Goal: Navigation & Orientation: Find specific page/section

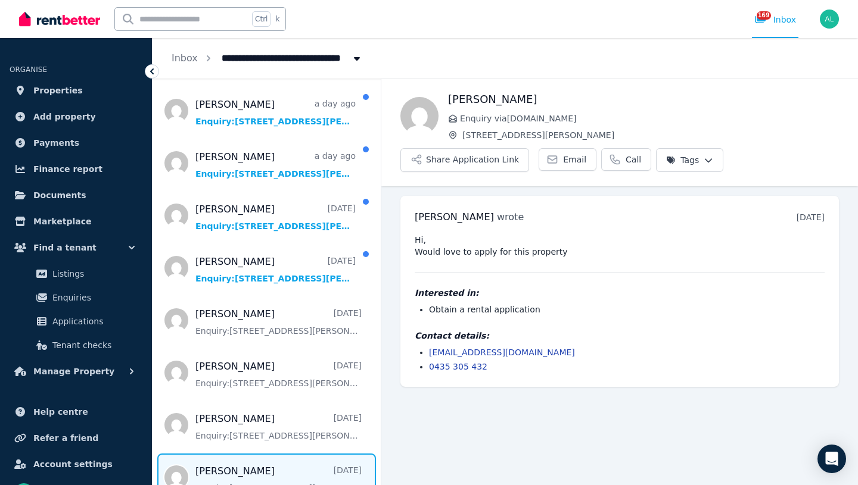
scroll to position [902, 0]
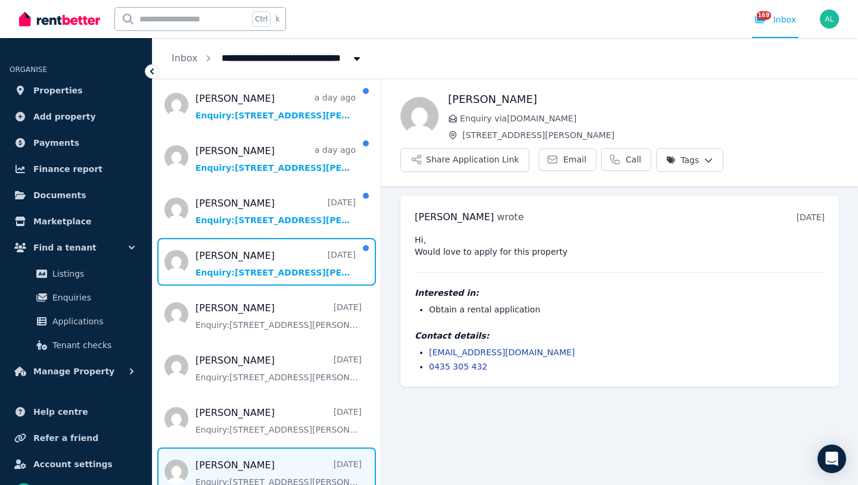
click at [267, 260] on span "Message list" at bounding box center [266, 262] width 228 height 48
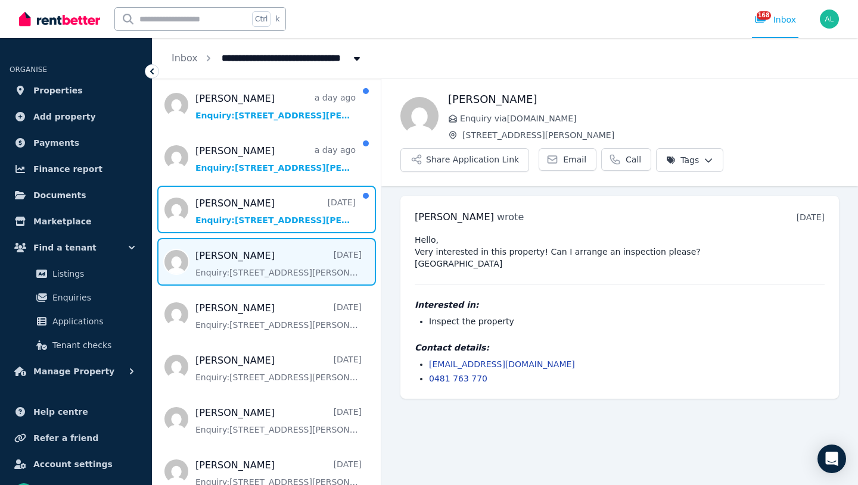
click at [266, 213] on span "Message list" at bounding box center [266, 210] width 228 height 48
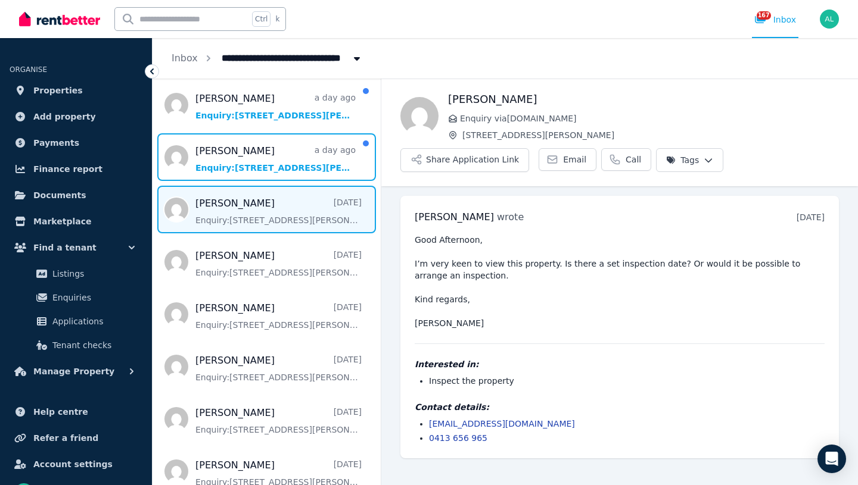
click at [255, 159] on span "Message list" at bounding box center [266, 157] width 228 height 48
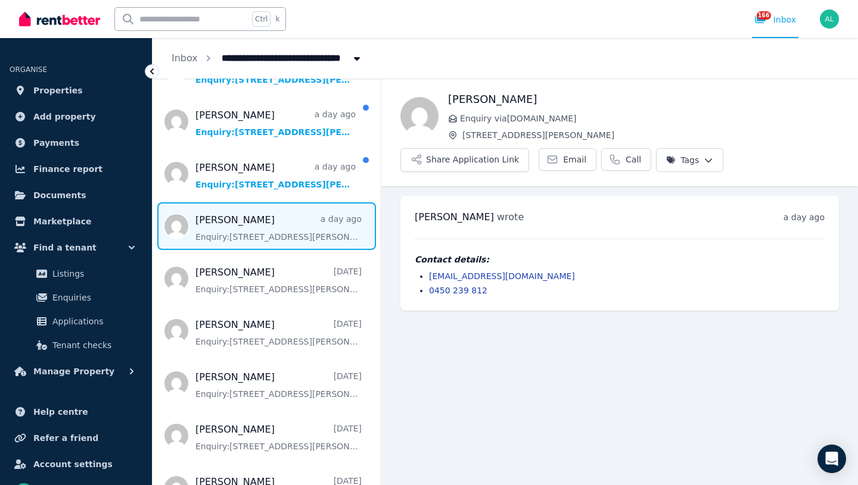
scroll to position [832, 0]
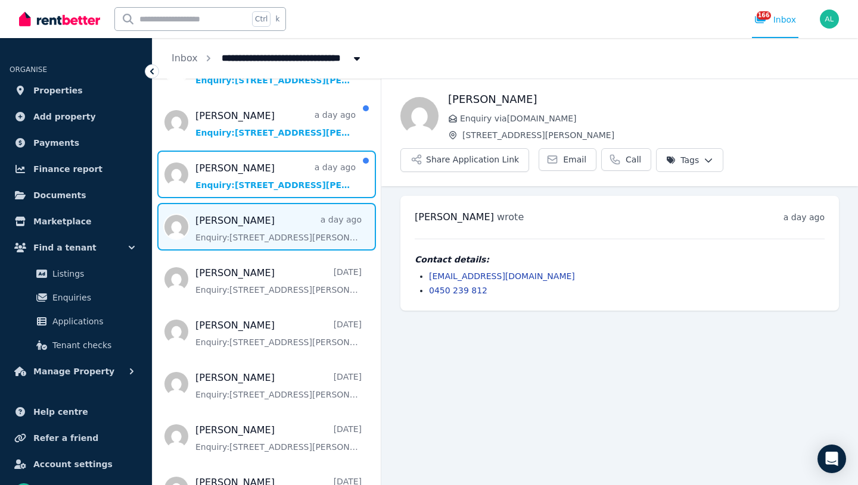
click at [275, 178] on span "Message list" at bounding box center [266, 175] width 228 height 48
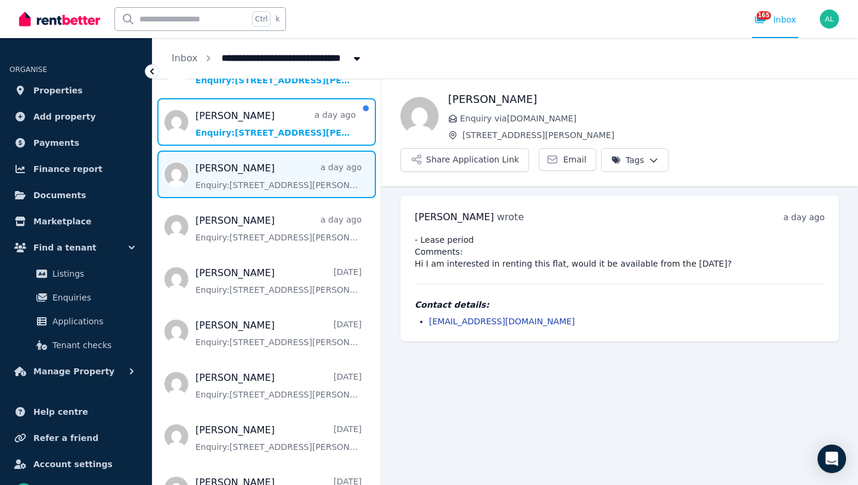
click at [238, 124] on span "Message list" at bounding box center [266, 122] width 228 height 48
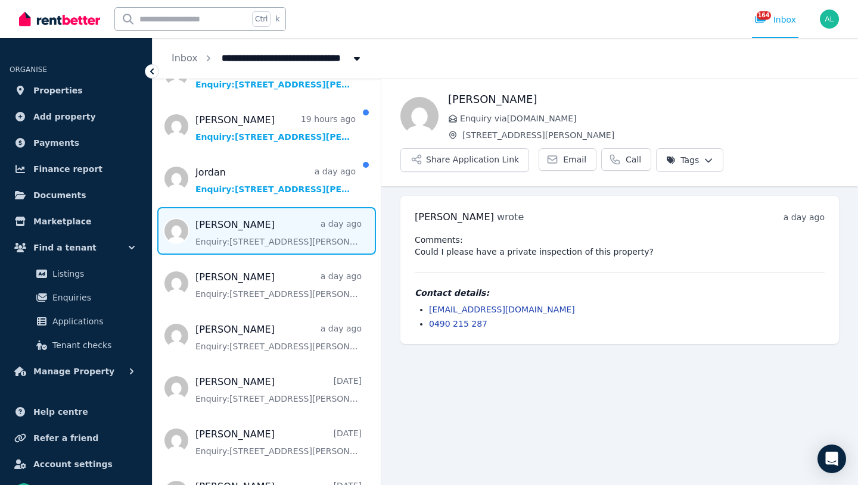
scroll to position [722, 0]
click at [247, 180] on span "Message list" at bounding box center [266, 179] width 228 height 48
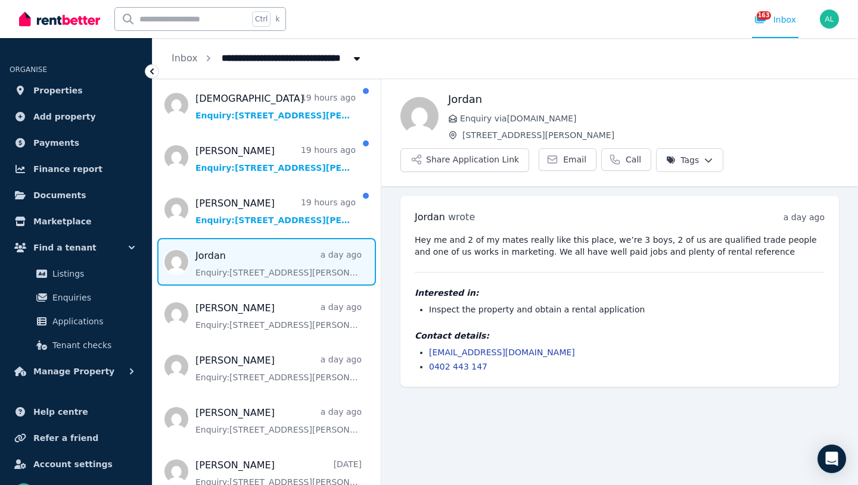
scroll to position [639, 0]
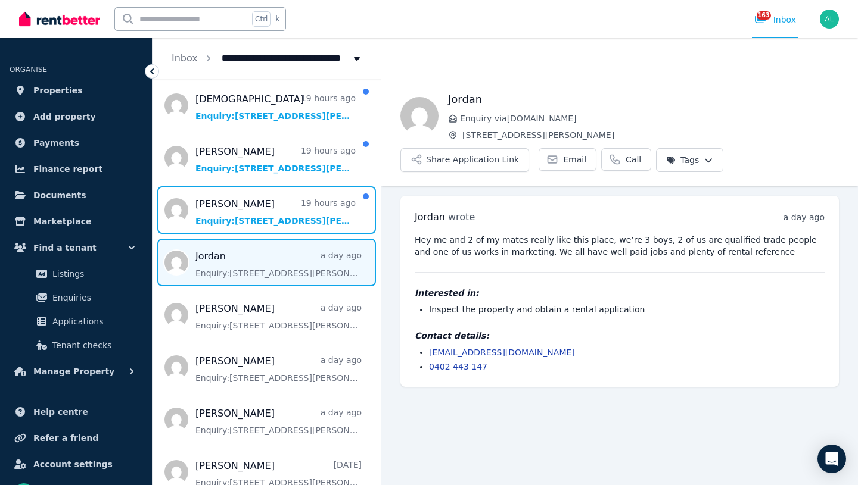
click at [236, 224] on span "Message list" at bounding box center [266, 210] width 228 height 48
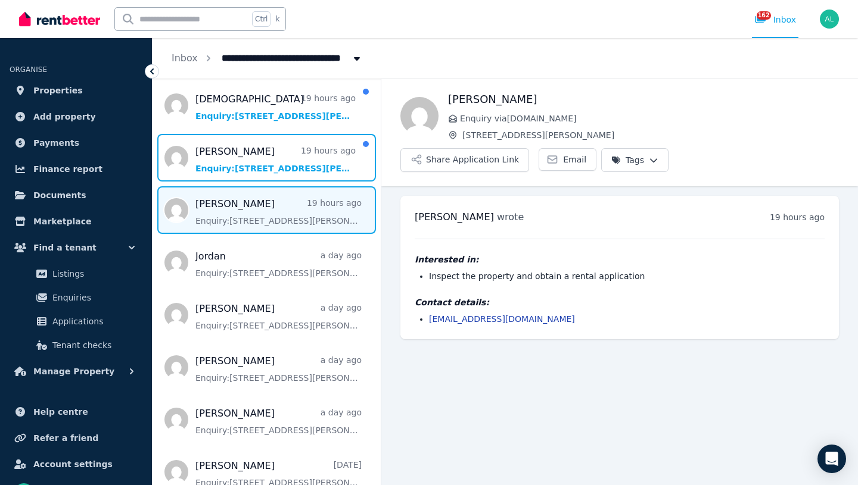
click at [233, 154] on span "Message list" at bounding box center [266, 158] width 228 height 48
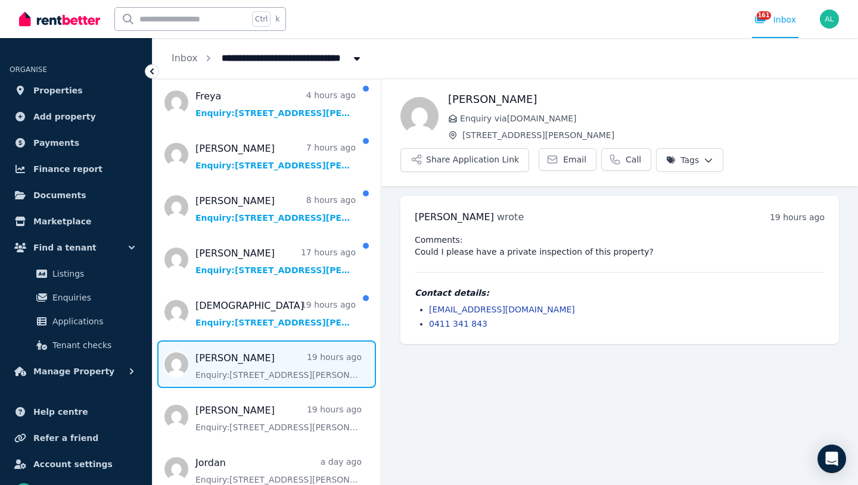
scroll to position [433, 0]
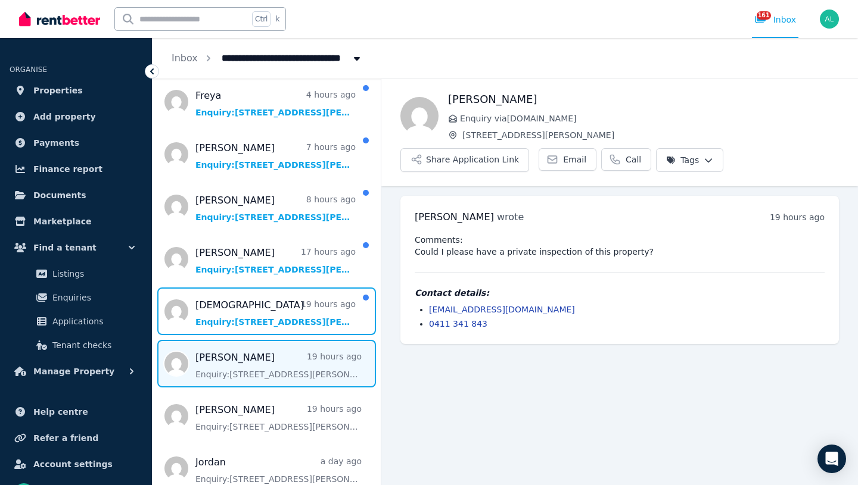
click at [213, 307] on span "Message list" at bounding box center [266, 312] width 228 height 48
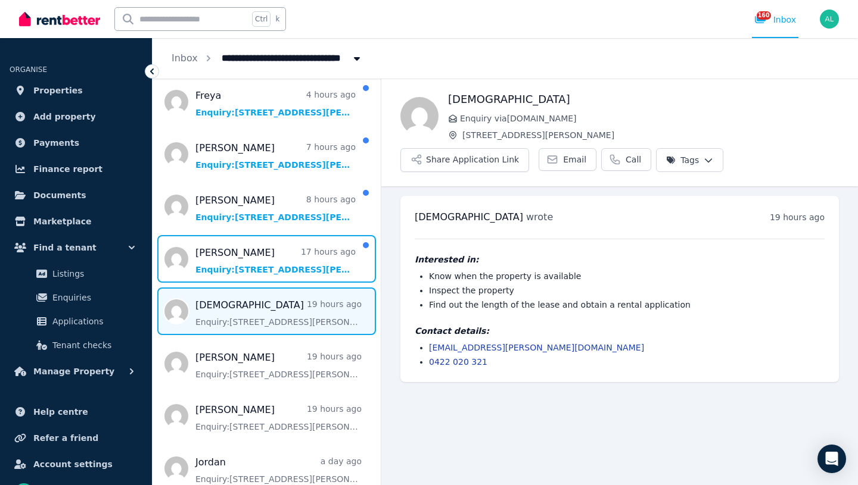
click at [280, 255] on span "Message list" at bounding box center [266, 259] width 228 height 48
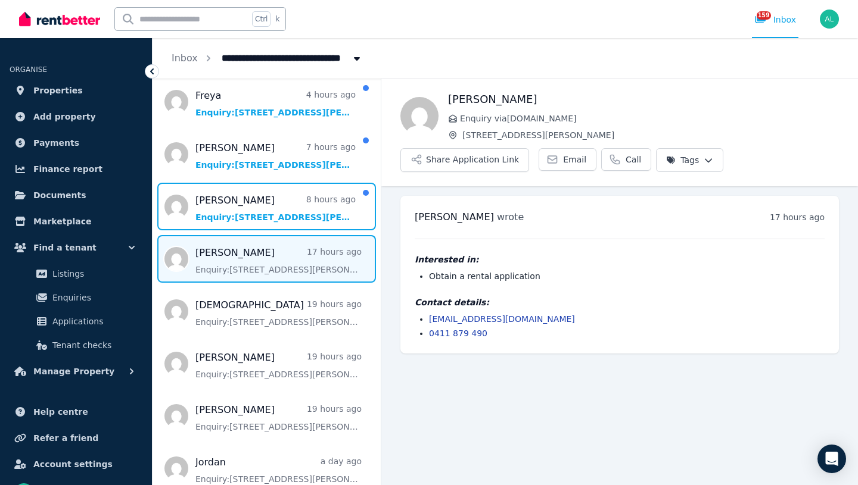
click at [265, 211] on span "Message list" at bounding box center [266, 207] width 228 height 48
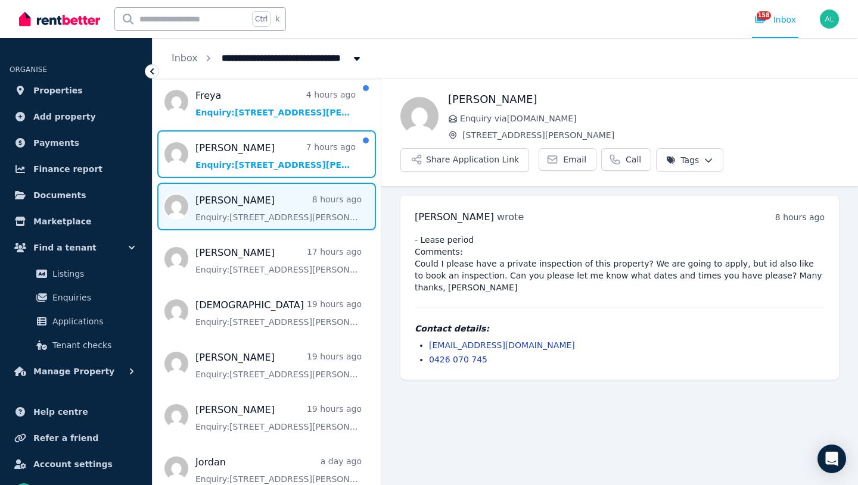
click at [245, 167] on span "Message list" at bounding box center [266, 154] width 228 height 48
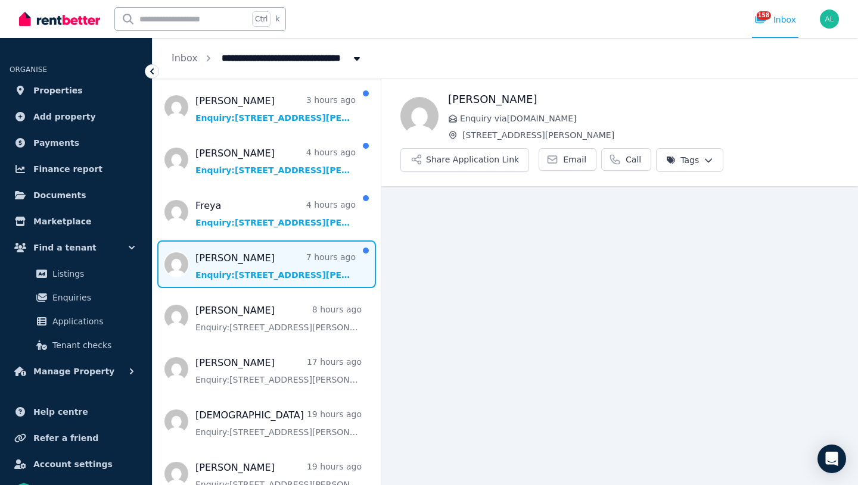
scroll to position [322, 0]
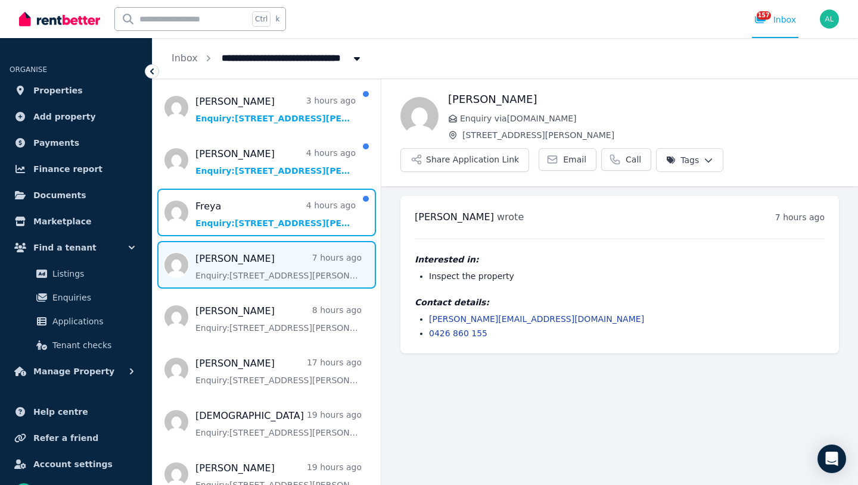
click at [278, 223] on span "Message list" at bounding box center [266, 213] width 228 height 48
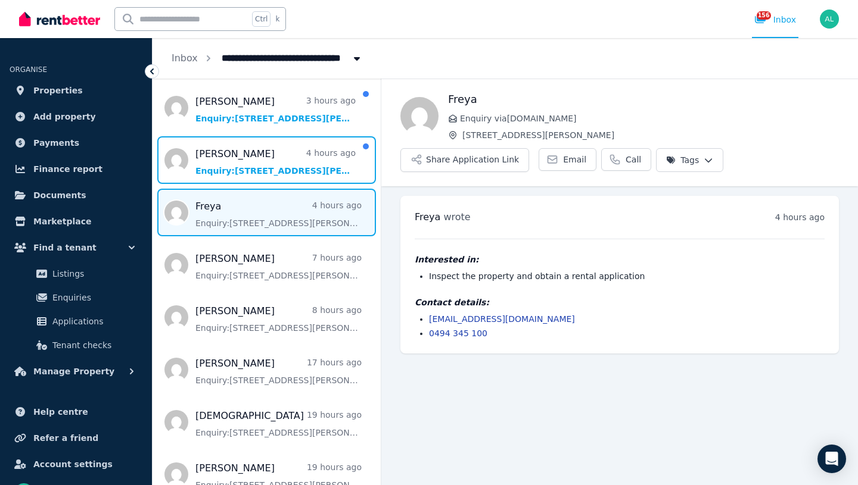
click at [272, 161] on span "Message list" at bounding box center [266, 160] width 228 height 48
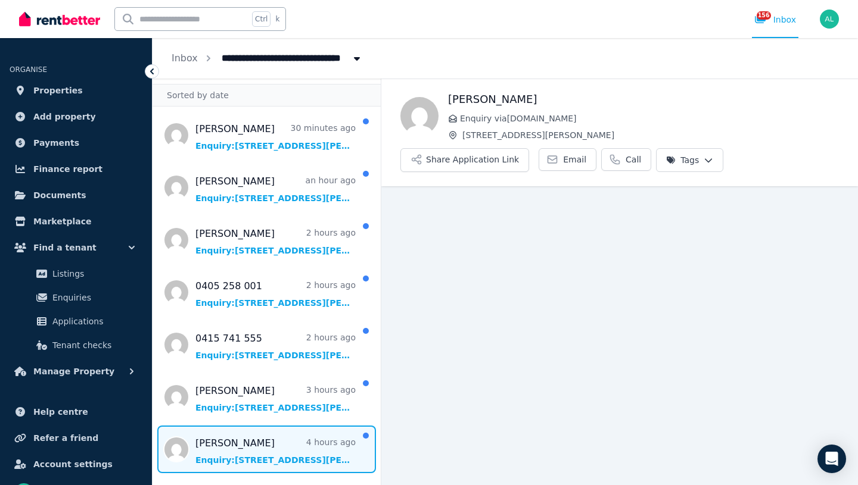
scroll to position [32, 0]
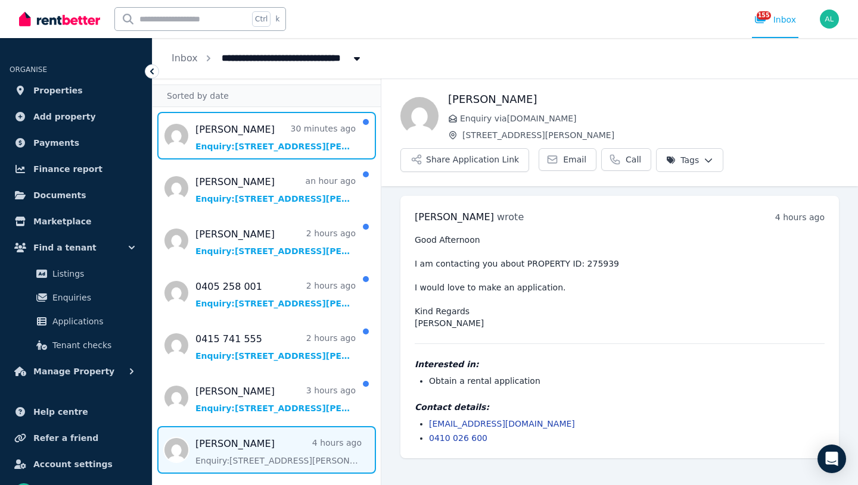
click at [257, 123] on span "Message list" at bounding box center [266, 136] width 228 height 48
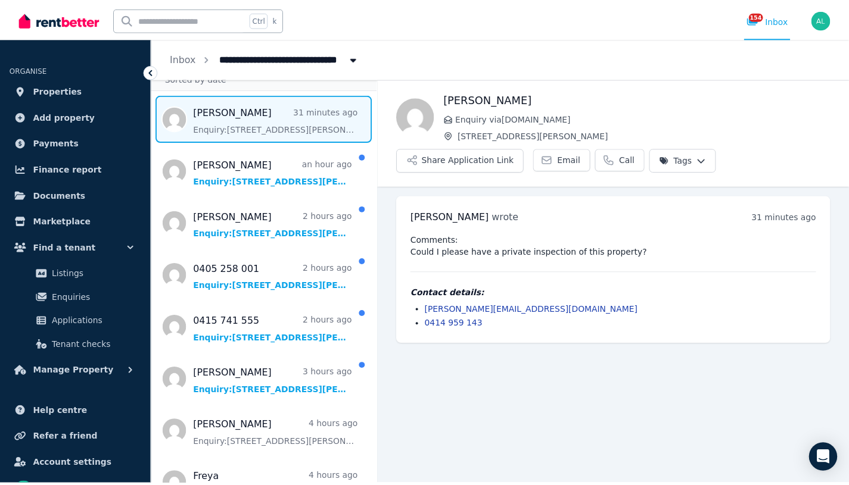
scroll to position [51, 0]
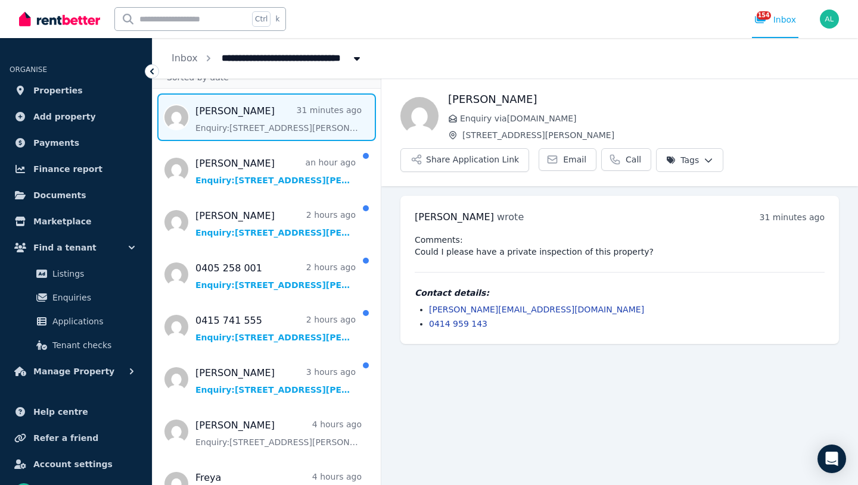
click at [74, 96] on link "Properties" at bounding box center [76, 91] width 133 height 24
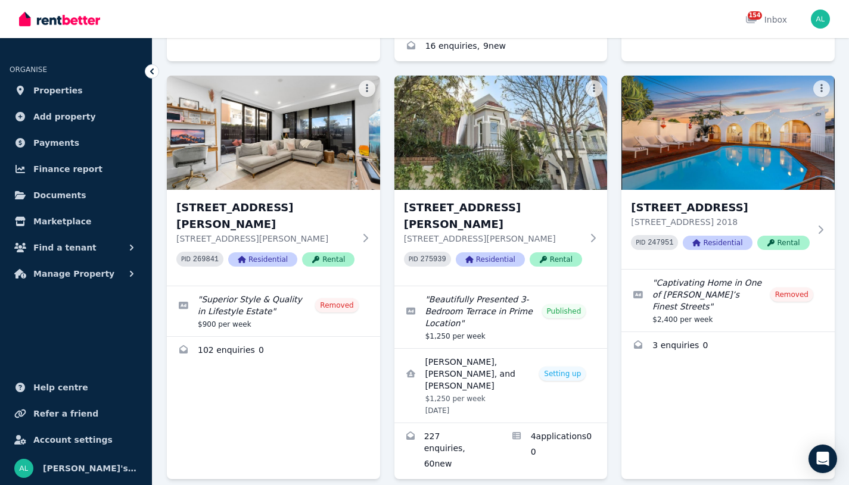
scroll to position [1981, 0]
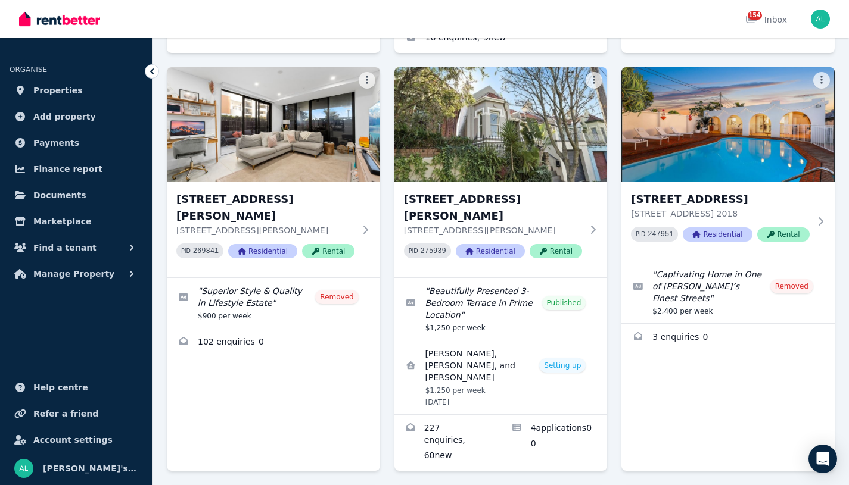
click at [478, 97] on img at bounding box center [500, 124] width 213 height 114
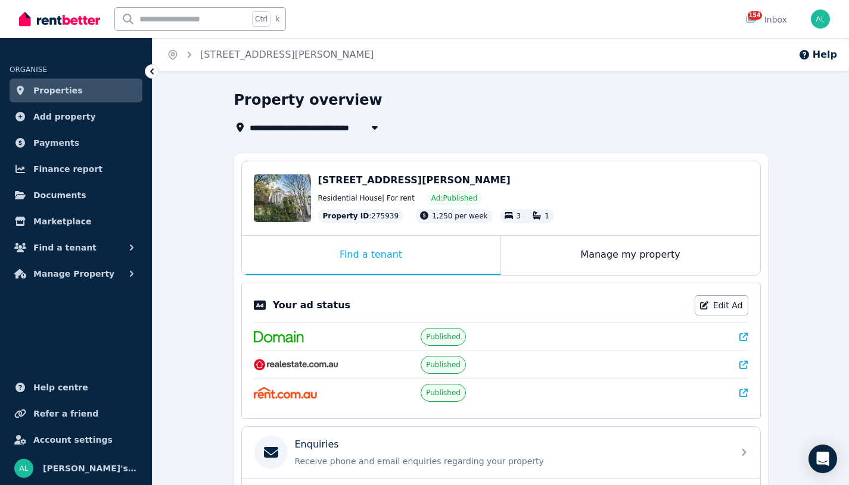
scroll to position [255, 0]
